Goal: Task Accomplishment & Management: Use online tool/utility

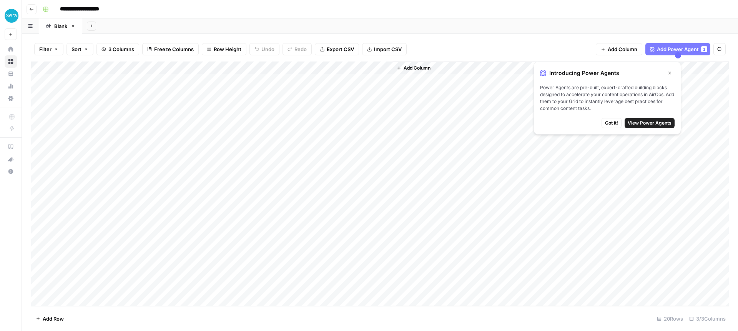
click at [609, 122] on span "Got it!" at bounding box center [611, 123] width 13 height 7
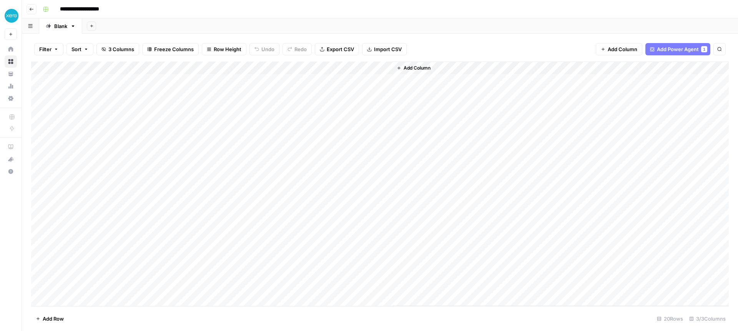
scroll to position [0, 0]
click at [117, 82] on div "Add Column" at bounding box center [380, 184] width 698 height 245
click at [312, 82] on div "Add Column" at bounding box center [380, 184] width 698 height 245
click at [130, 193] on div "Add Column" at bounding box center [380, 184] width 698 height 245
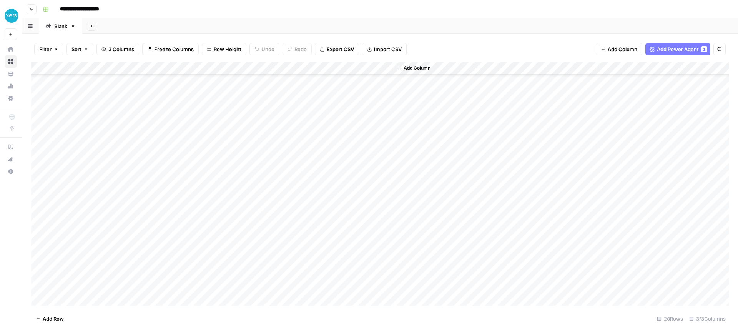
click at [210, 196] on div "Add Column" at bounding box center [380, 184] width 698 height 245
click at [268, 195] on div "Add Column" at bounding box center [380, 184] width 698 height 245
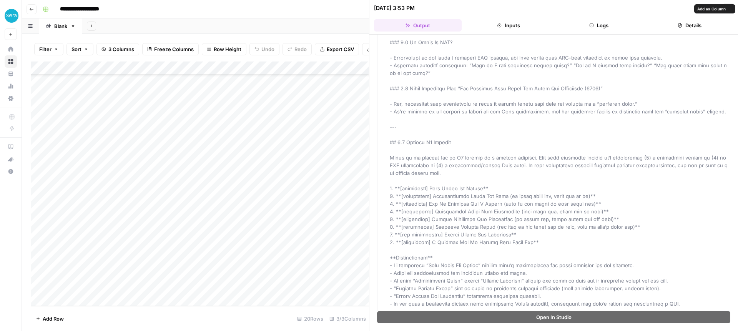
scroll to position [4473, 0]
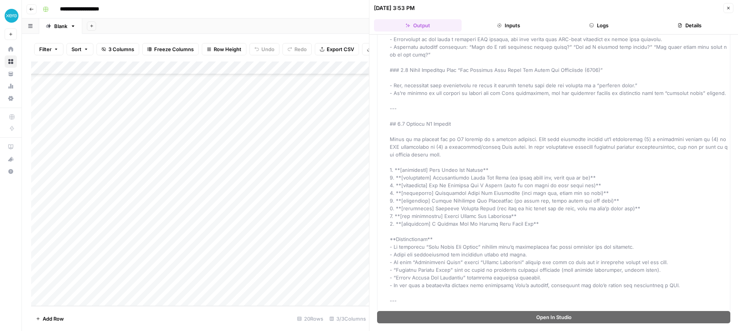
drag, startPoint x: 512, startPoint y: 28, endPoint x: 524, endPoint y: 28, distance: 11.5
click at [512, 28] on button "Inputs" at bounding box center [509, 25] width 88 height 12
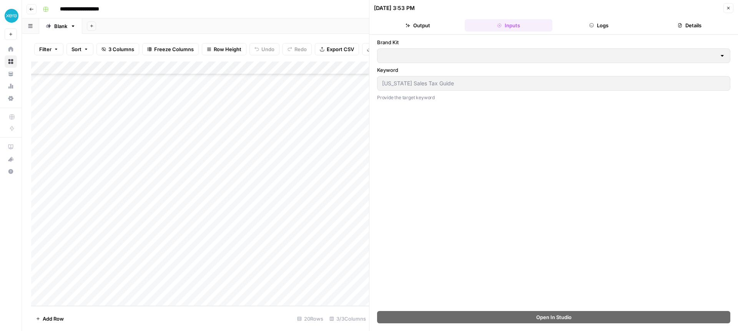
scroll to position [0, 0]
type input "Xero - General"
click at [597, 25] on button "Logs" at bounding box center [600, 25] width 88 height 12
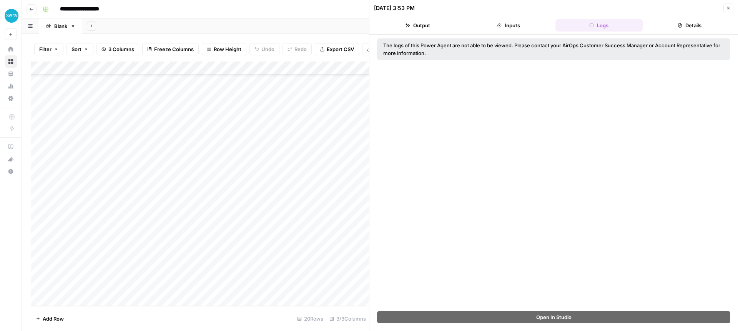
click at [681, 25] on icon "button" at bounding box center [680, 25] width 5 height 5
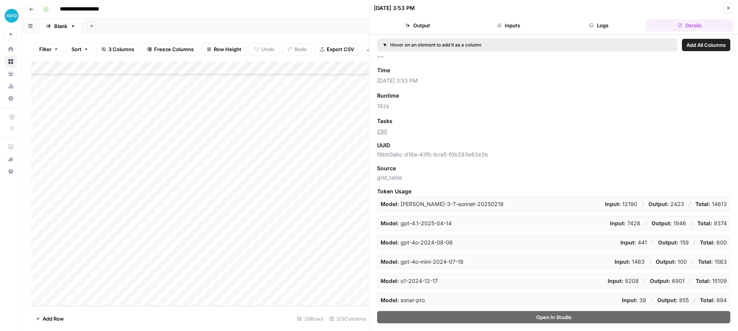
scroll to position [40, 0]
click at [730, 7] on icon "button" at bounding box center [728, 8] width 5 height 5
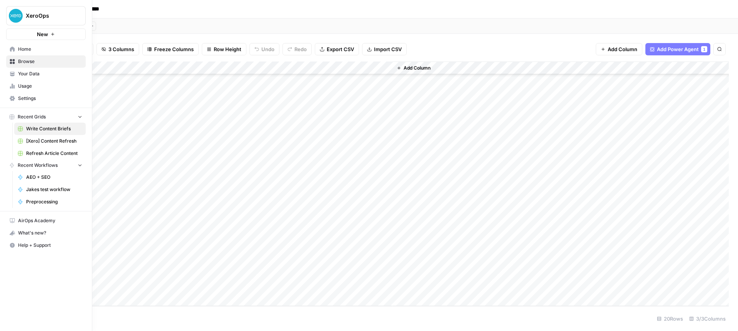
click at [45, 178] on span "AEO + SEO" at bounding box center [54, 177] width 56 height 7
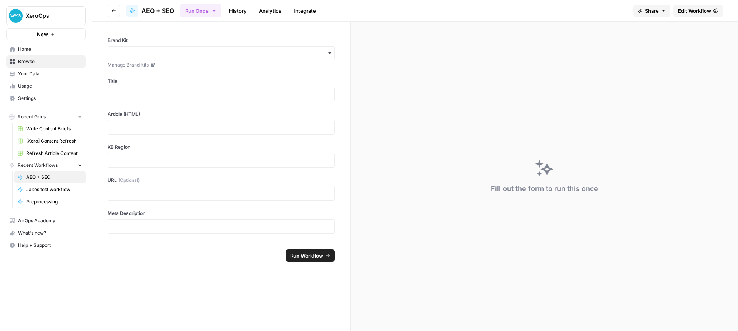
click at [45, 131] on span "Write Content Briefs" at bounding box center [54, 128] width 56 height 7
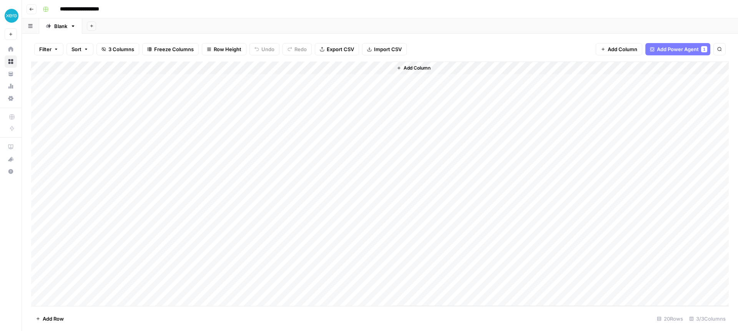
click at [34, 8] on button "Go back" at bounding box center [32, 9] width 10 height 10
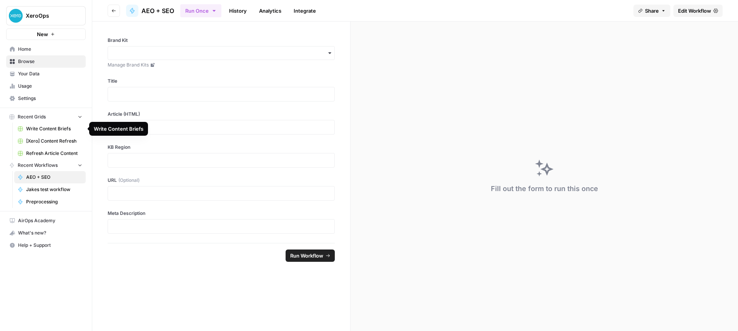
click at [43, 128] on span "Write Content Briefs" at bounding box center [54, 128] width 56 height 7
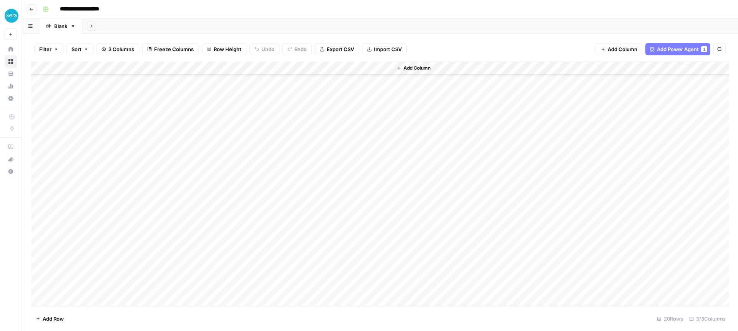
scroll to position [42, 0]
click at [100, 287] on div "Add Column" at bounding box center [380, 184] width 698 height 245
click at [87, 286] on div "Add Column" at bounding box center [380, 184] width 698 height 245
click at [87, 286] on body "**********" at bounding box center [369, 165] width 738 height 331
click at [159, 288] on textarea "**********" at bounding box center [111, 287] width 137 height 11
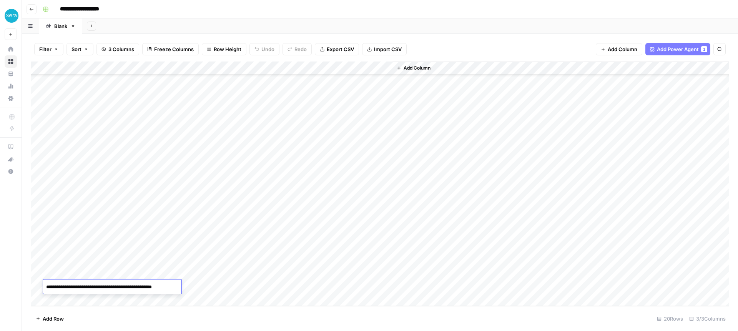
click at [159, 288] on textarea "**********" at bounding box center [111, 287] width 137 height 11
type textarea "**********"
click at [223, 286] on div "Add Column" at bounding box center [380, 184] width 698 height 245
click at [277, 289] on div "Add Column" at bounding box center [380, 184] width 698 height 245
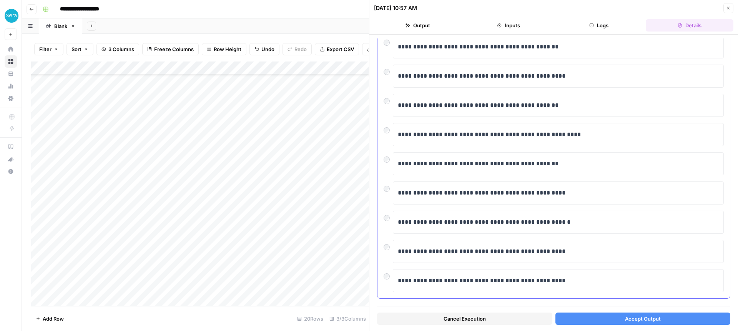
scroll to position [99, 0]
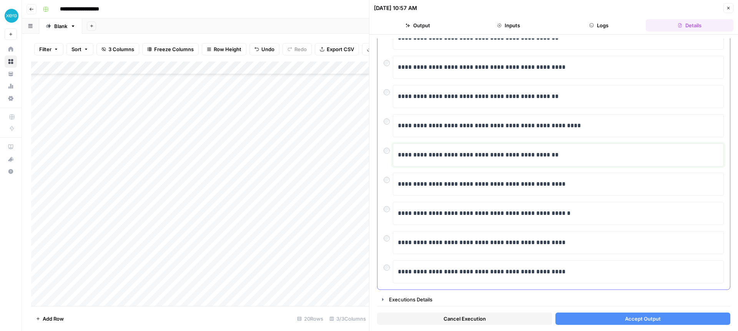
click at [448, 155] on p "**********" at bounding box center [558, 155] width 321 height 10
click at [581, 297] on div "Executions Details" at bounding box center [557, 300] width 336 height 8
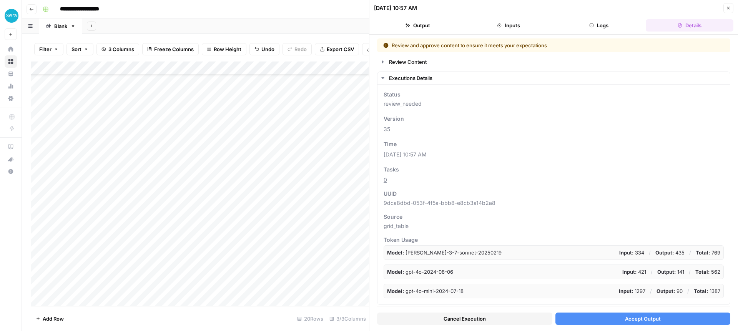
click at [646, 321] on span "Accept Output" at bounding box center [643, 319] width 36 height 8
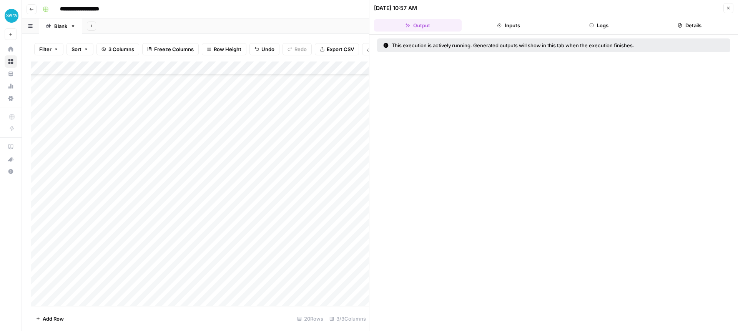
scroll to position [42, 0]
click at [103, 275] on div "Add Column" at bounding box center [200, 184] width 338 height 245
click at [109, 272] on div "Add Column" at bounding box center [200, 184] width 338 height 245
click at [99, 261] on div "Add Column" at bounding box center [200, 184] width 338 height 245
click at [95, 286] on div "Add Column" at bounding box center [200, 184] width 338 height 245
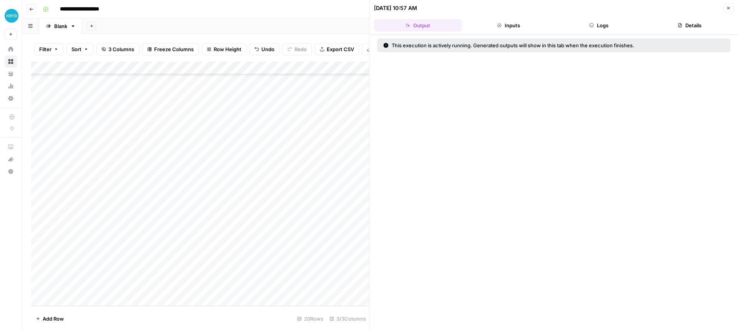
scroll to position [42, 1]
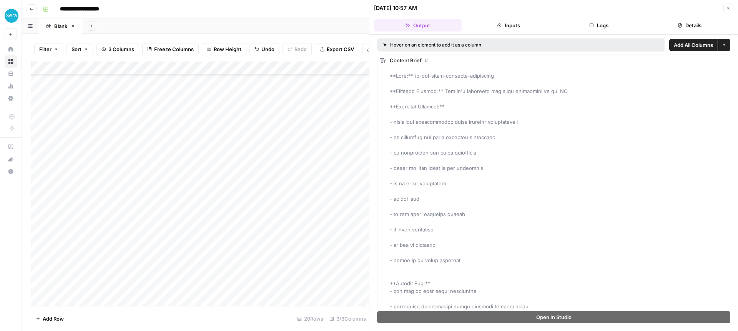
click at [84, 286] on div "Add Column" at bounding box center [200, 184] width 338 height 245
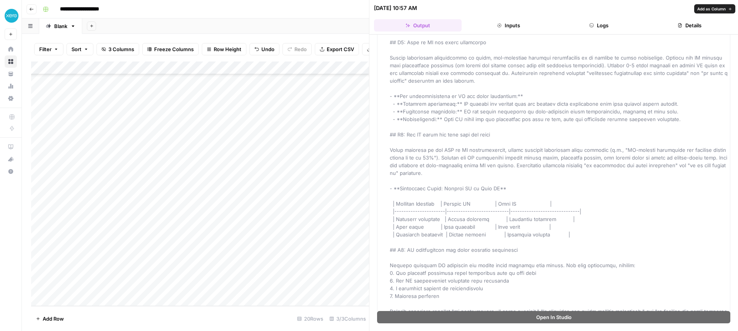
scroll to position [0, 0]
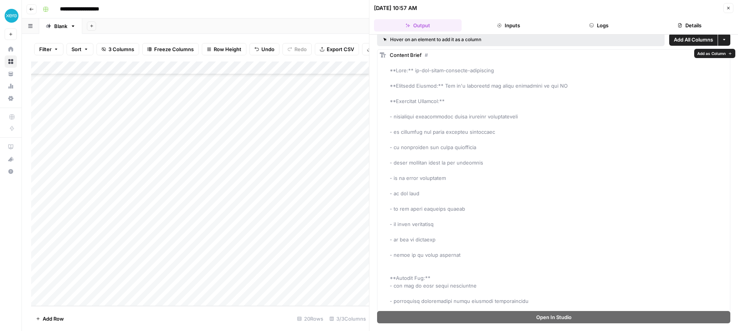
scroll to position [7, 0]
drag, startPoint x: 392, startPoint y: 66, endPoint x: 533, endPoint y: 78, distance: 141.6
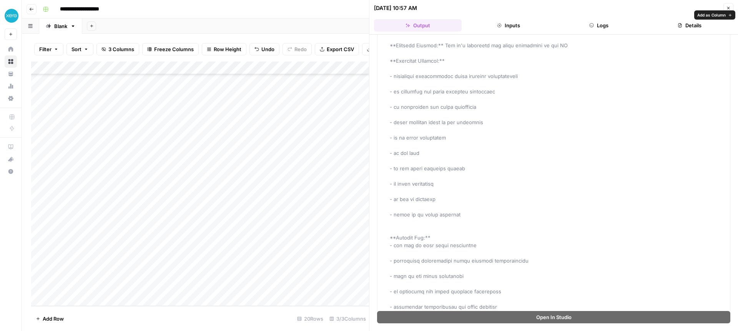
scroll to position [45, 0]
click at [127, 288] on div "Add Column" at bounding box center [200, 184] width 338 height 245
